Goal: Task Accomplishment & Management: Use online tool/utility

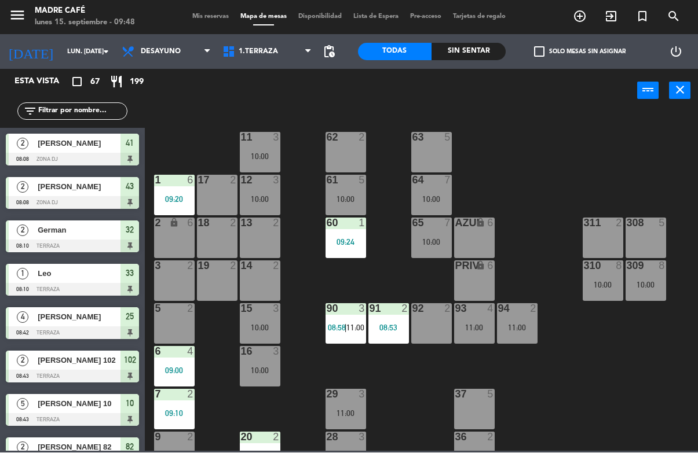
scroll to position [13, 0]
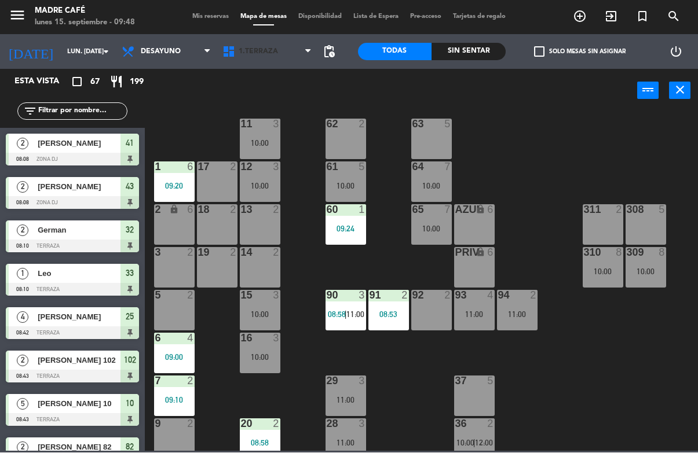
click at [268, 48] on span "1.Terraza" at bounding box center [258, 52] width 39 height 8
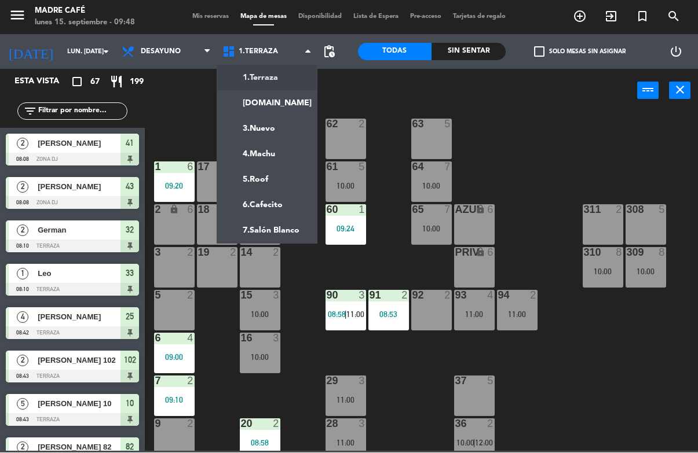
click at [279, 178] on ng-component "menu Madre Café lunes 15. septiembre - 09:48 Mis reservas Mapa de mesas Disponi…" at bounding box center [349, 226] width 698 height 452
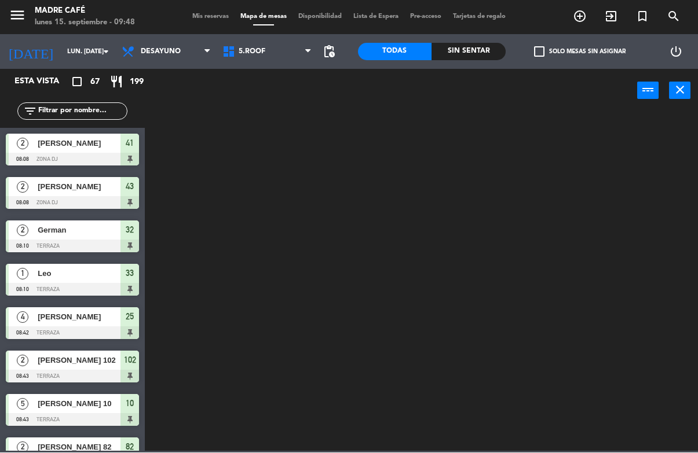
scroll to position [0, 0]
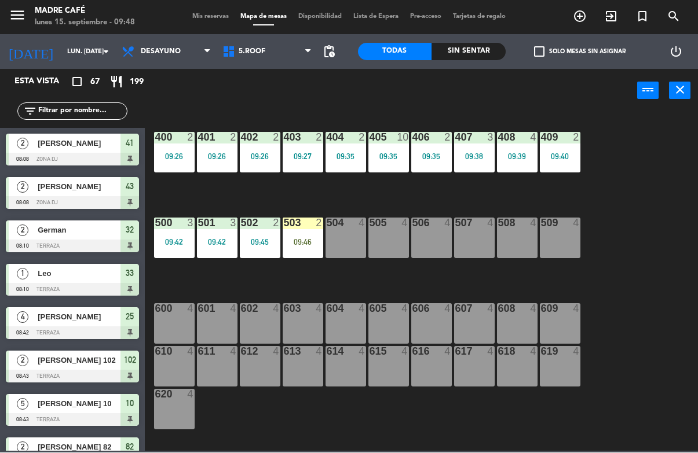
click at [294, 236] on div "503 2 09:46" at bounding box center [303, 238] width 41 height 41
click at [464, 274] on div "400 2 09:26 401 2 09:26 402 2 09:26 403 2 09:27 404 2 09:35 405 10 09:35 406 2 …" at bounding box center [425, 282] width 546 height 340
click at [344, 222] on div at bounding box center [345, 223] width 19 height 10
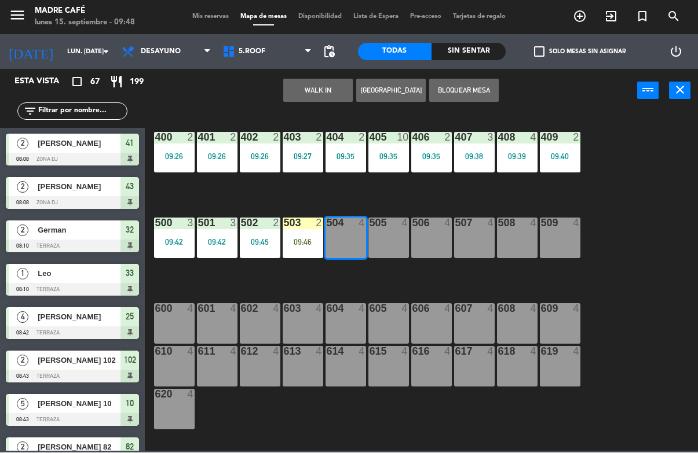
click at [312, 97] on button "WALK IN" at bounding box center [317, 90] width 69 height 23
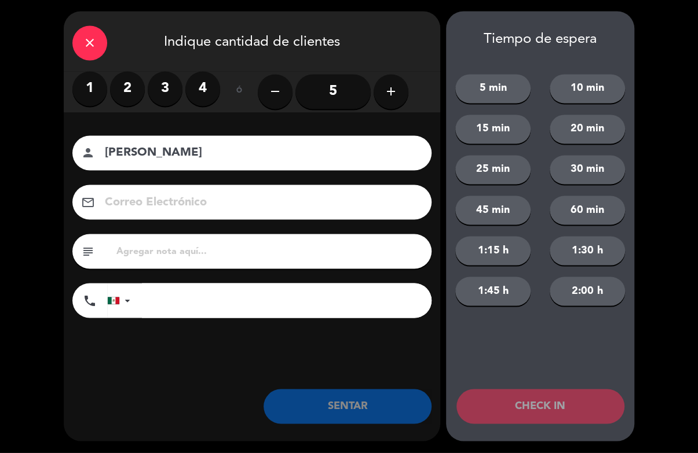
type input "[PERSON_NAME]"
click at [675, 116] on div "close Indique cantidad de clientes 1 2 3 4 ó remove 5 add Nombre del cliente pe…" at bounding box center [349, 226] width 698 height 453
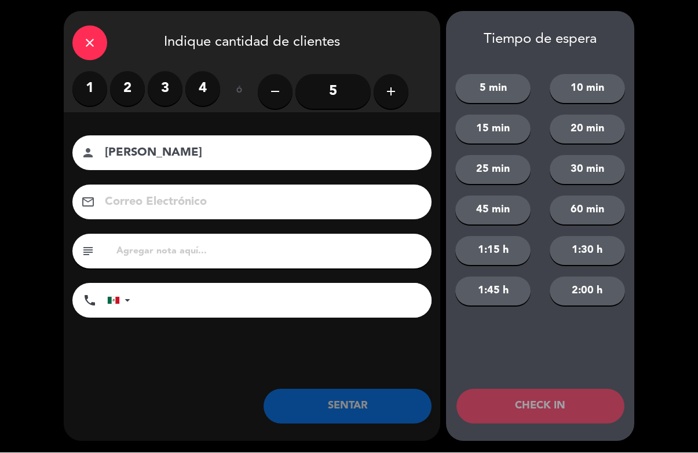
click at [112, 86] on label "2" at bounding box center [127, 89] width 35 height 35
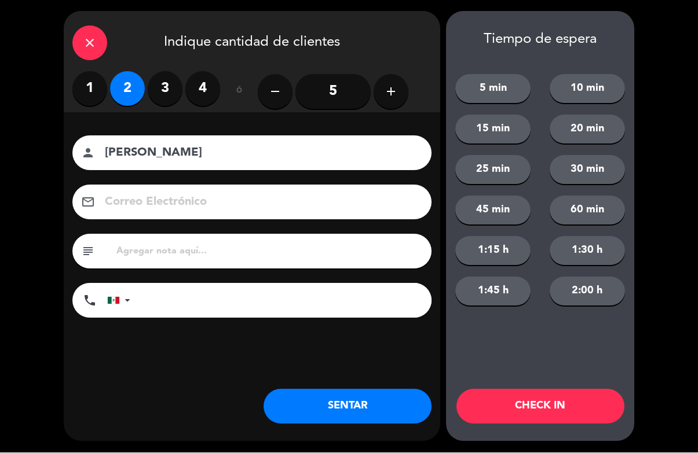
click at [576, 415] on button "CHECK IN" at bounding box center [540, 407] width 168 height 35
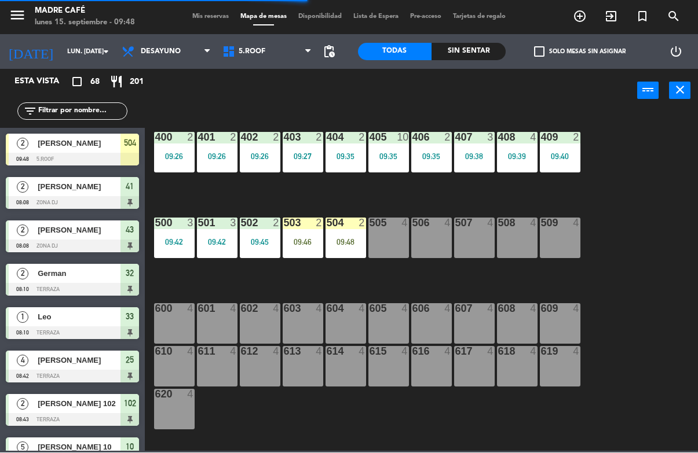
click at [343, 248] on div "504 2 09:48" at bounding box center [345, 238] width 41 height 41
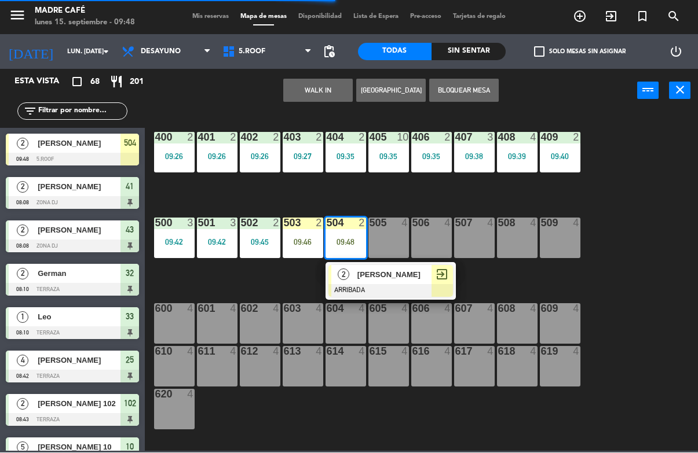
click at [419, 270] on span "[PERSON_NAME]" at bounding box center [394, 275] width 74 height 12
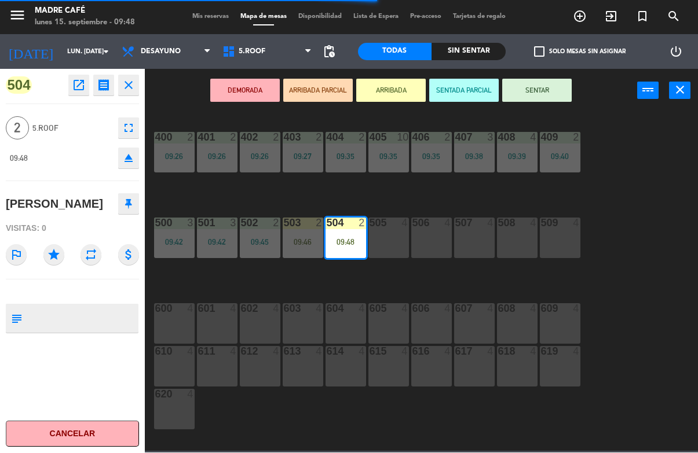
click at [542, 92] on button "SENTAR" at bounding box center [536, 90] width 69 height 23
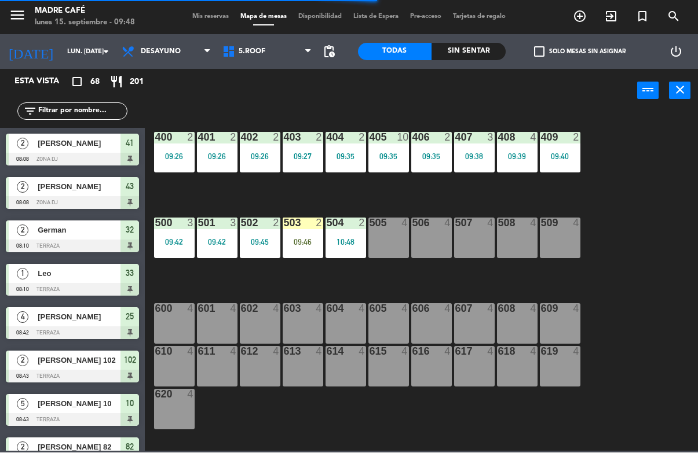
click at [647, 178] on div "400 2 09:26 401 2 09:26 402 2 09:26 403 2 09:27 404 2 09:35 405 10 09:35 406 2 …" at bounding box center [425, 282] width 546 height 340
click at [293, 232] on div "503 2 09:46" at bounding box center [303, 238] width 41 height 41
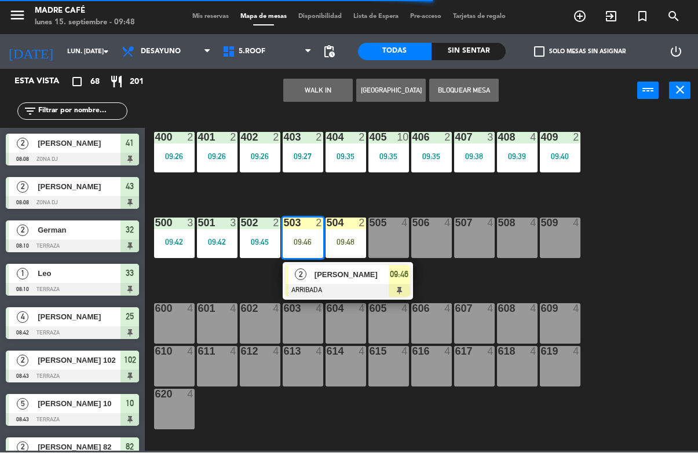
click at [384, 285] on div at bounding box center [348, 291] width 125 height 13
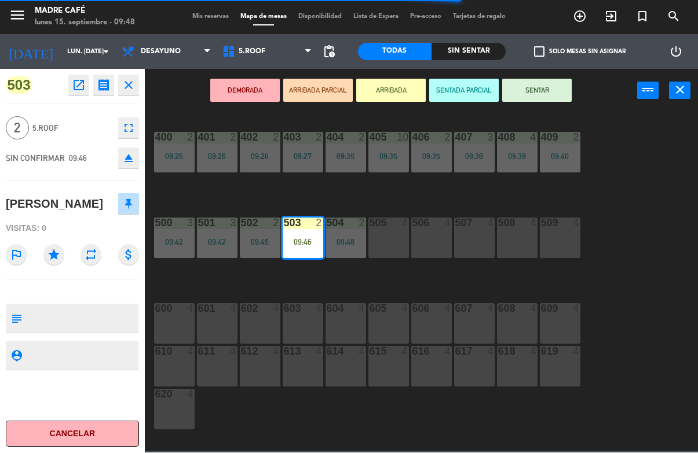
click at [547, 94] on button "SENTAR" at bounding box center [536, 90] width 69 height 23
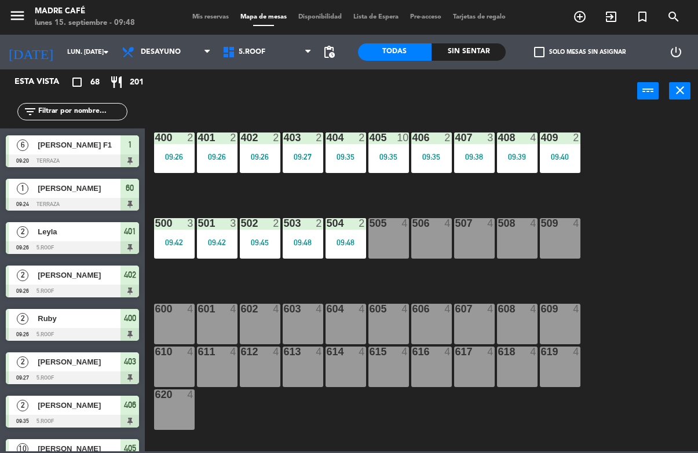
scroll to position [1078, 0]
